Goal: Task Accomplishment & Management: Use online tool/utility

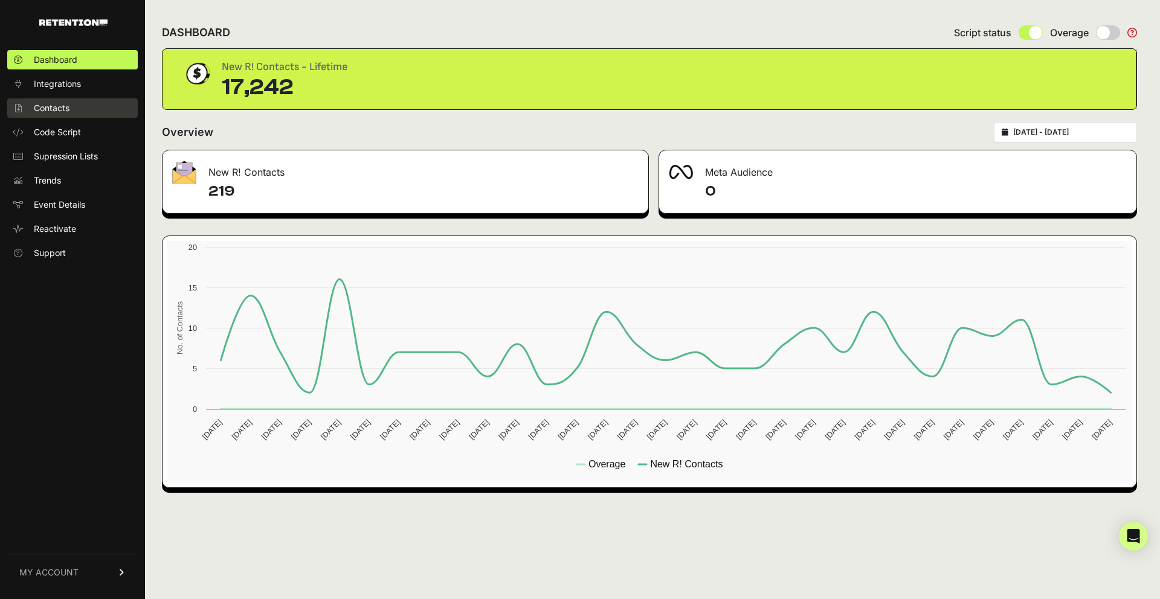
click at [61, 109] on span "Contacts" at bounding box center [52, 108] width 36 height 12
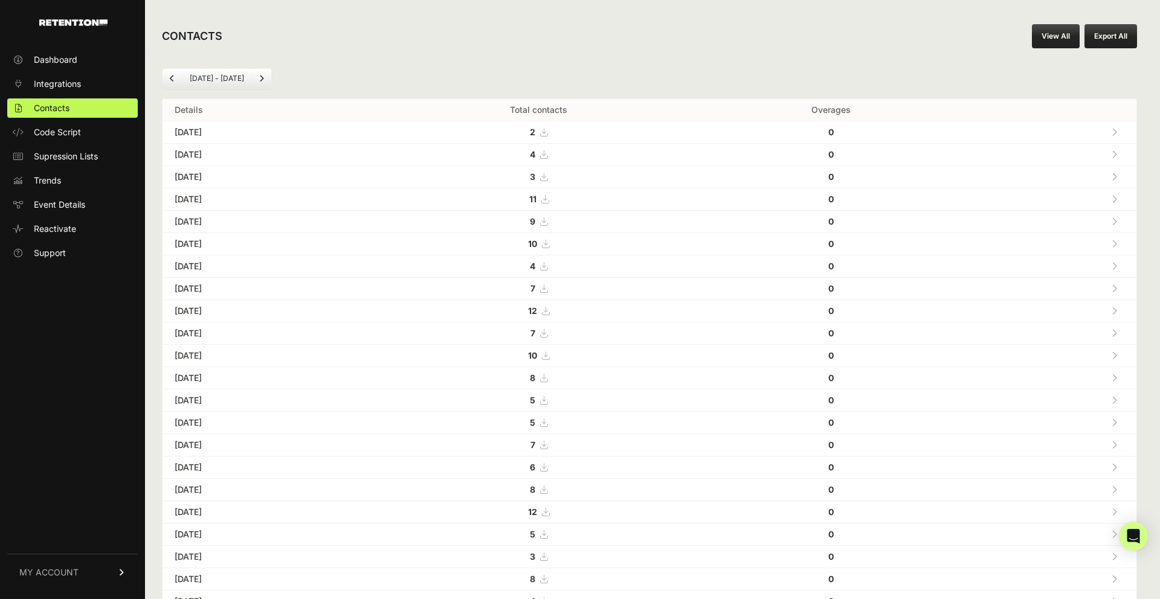
click at [1067, 30] on link "View All" at bounding box center [1056, 36] width 48 height 24
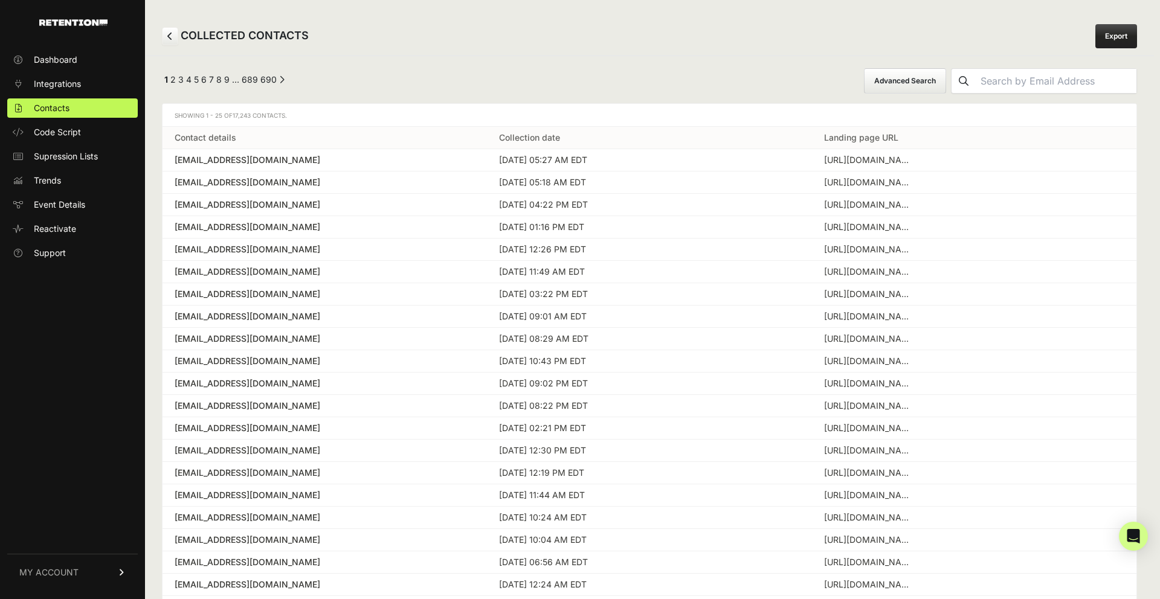
click at [946, 80] on button "Advanced Search" at bounding box center [905, 80] width 82 height 25
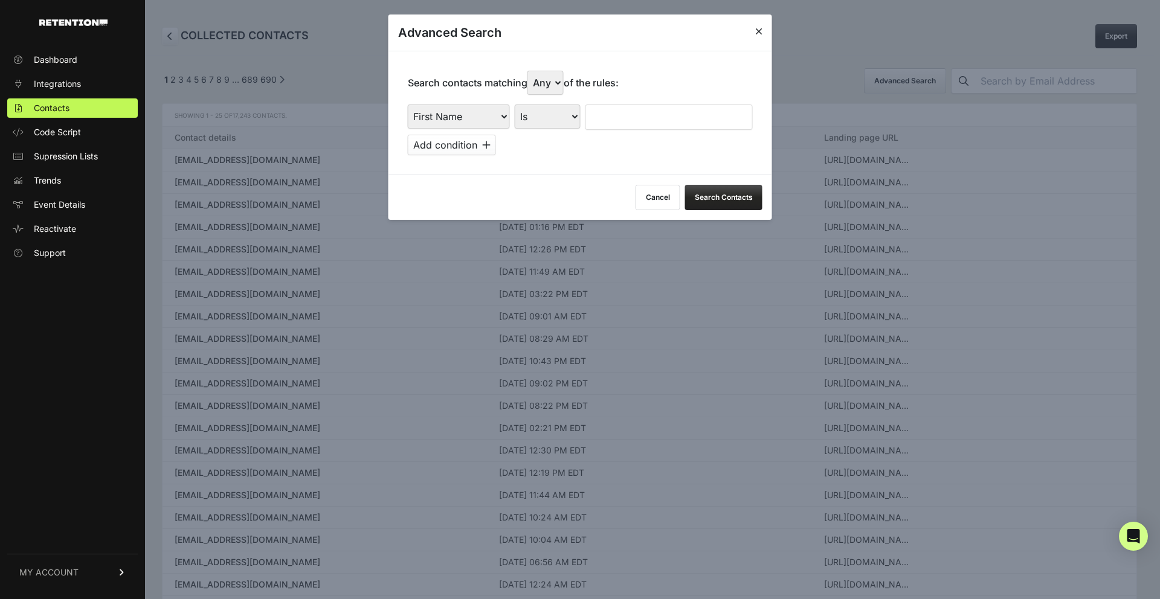
click at [484, 120] on select "First Name Last Name State City Email Email Domain Landing Domain Landing Page …" at bounding box center [459, 117] width 102 height 24
select select "file_date"
click at [408, 105] on select "First Name Last Name State City Email Email Domain Landing Domain Landing Page …" at bounding box center [459, 117] width 102 height 24
click at [555, 130] on div "First Name Last Name State City Email Email Domain Landing Domain Landing Page …" at bounding box center [580, 130] width 345 height 51
click at [555, 121] on select "Is on Is between" at bounding box center [548, 117] width 67 height 24
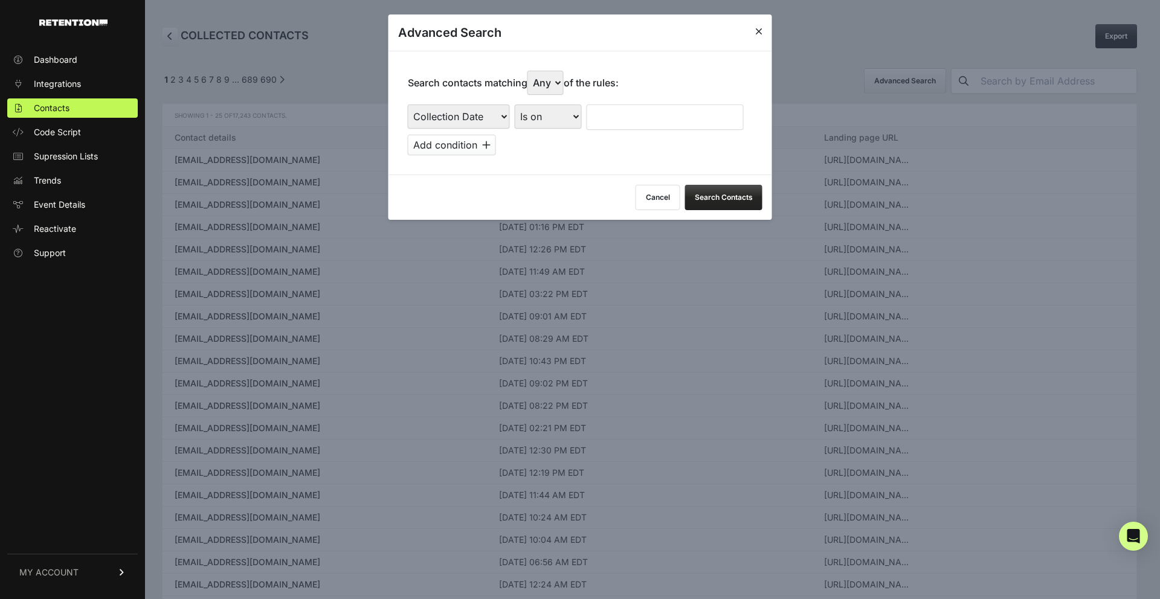
select select "is_between"
click at [515, 105] on select "Is on Is between" at bounding box center [548, 117] width 67 height 24
click at [620, 117] on input "text" at bounding box center [619, 117] width 64 height 25
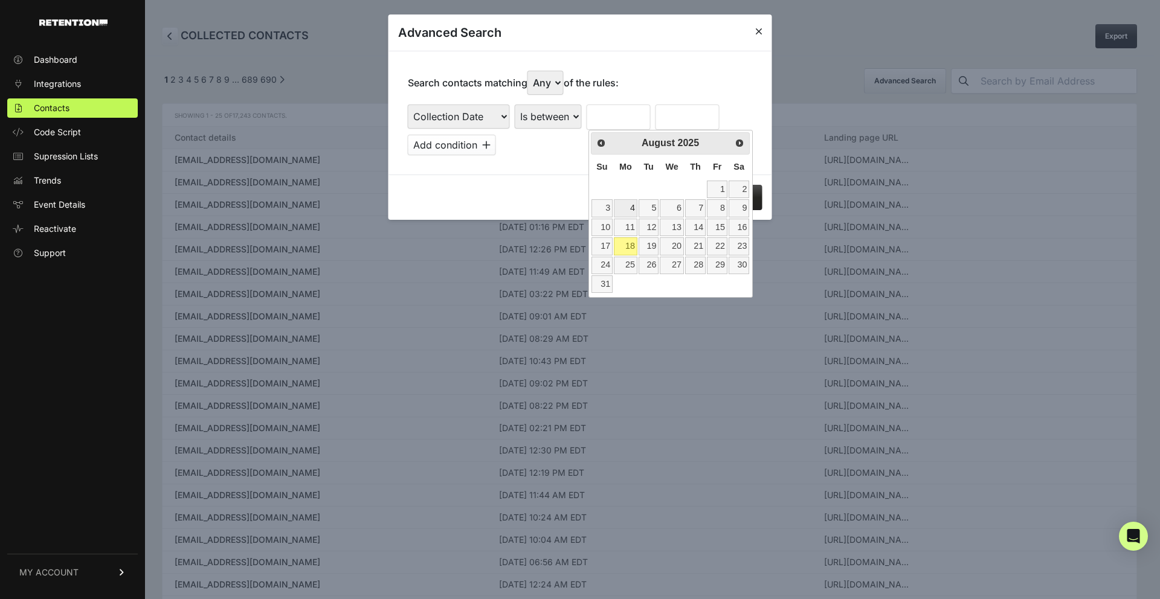
click at [629, 203] on link "4" at bounding box center [626, 208] width 24 height 18
type input "[DATE]"
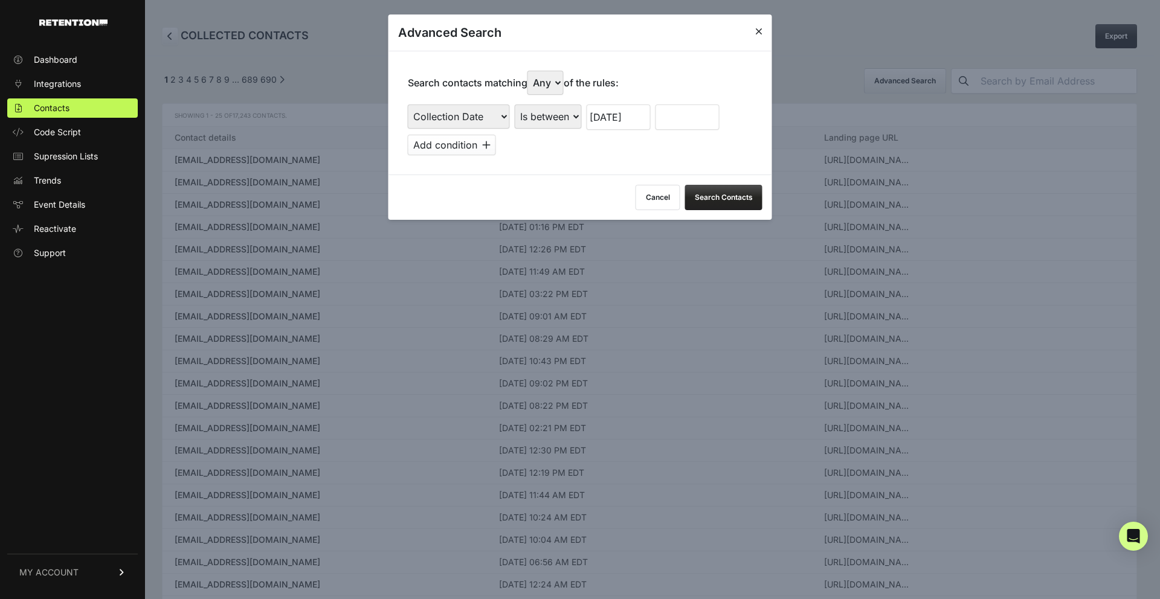
click at [671, 117] on input "text" at bounding box center [687, 117] width 64 height 25
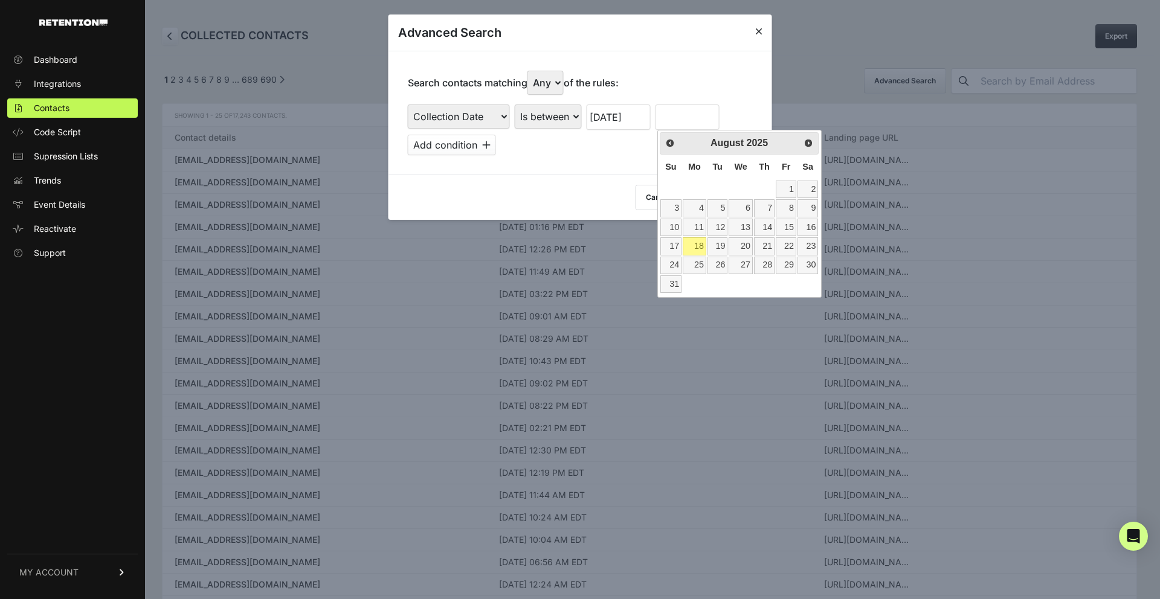
click at [696, 246] on link "18" at bounding box center [695, 246] width 24 height 18
type input "[DATE]"
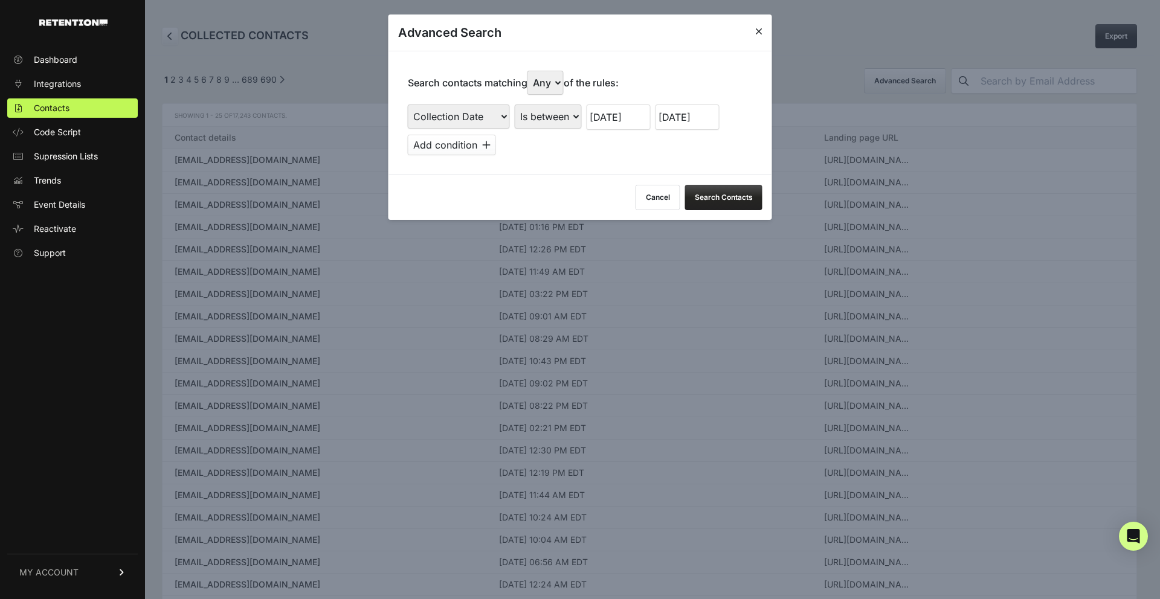
click at [727, 205] on button "Search Contacts" at bounding box center [723, 197] width 77 height 25
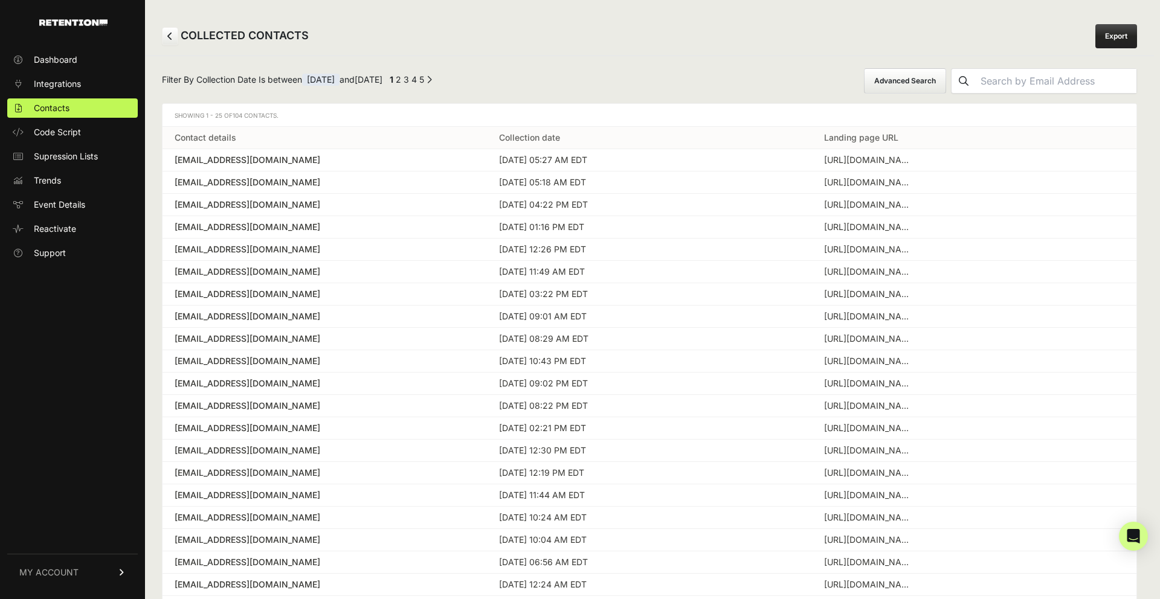
click at [1119, 43] on link "Export" at bounding box center [1116, 36] width 42 height 24
